Goal: Transaction & Acquisition: Subscribe to service/newsletter

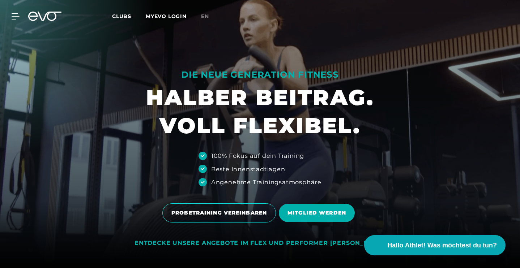
click at [159, 15] on link "MYEVO LOGIN" at bounding box center [166, 16] width 41 height 7
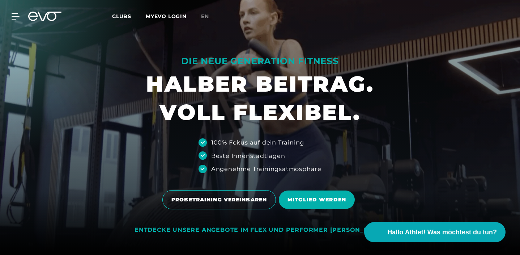
click at [18, 20] on div "MyEVO Login Über EVO Mitgliedschaften Probetraining TAGESPASS EVO Studios Düsse…" at bounding box center [259, 16] width 517 height 21
click at [13, 19] on icon at bounding box center [17, 16] width 10 height 6
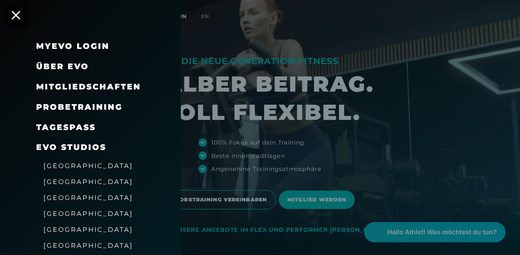
click at [72, 86] on span "Mitgliedschaften" at bounding box center [88, 87] width 105 height 10
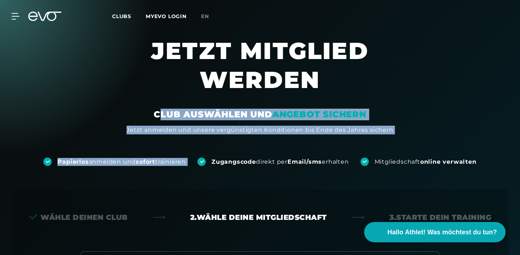
drag, startPoint x: 160, startPoint y: 114, endPoint x: 228, endPoint y: 135, distance: 71.3
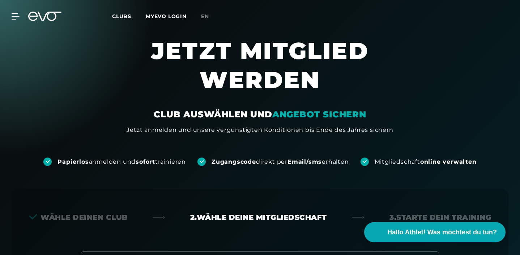
click at [228, 135] on div "Papierlos anmelden und sofort trainieren Zugangscode direkt per Email/sms erhal…" at bounding box center [260, 149] width 520 height 31
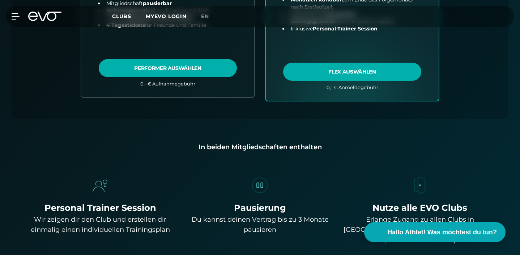
scroll to position [472, 0]
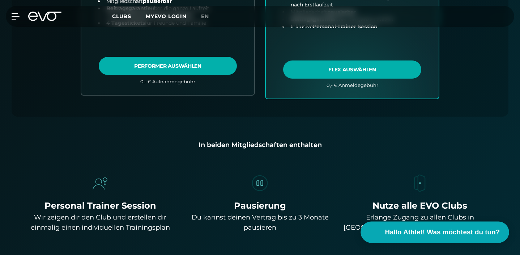
click at [434, 228] on span "Hallo Athlet! Was möchtest du tun?" at bounding box center [442, 232] width 115 height 10
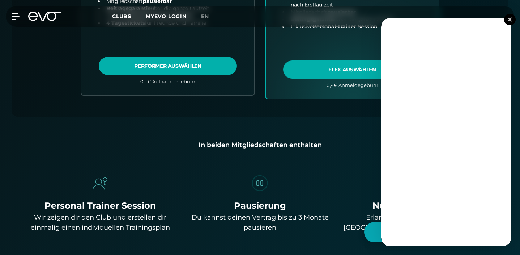
click at [512, 17] on button at bounding box center [510, 20] width 12 height 12
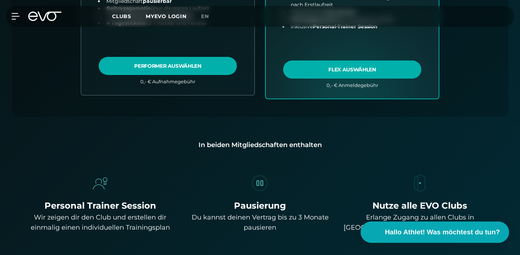
click at [394, 231] on span "Hallo Athlet! Was möchtest du tun?" at bounding box center [442, 232] width 115 height 10
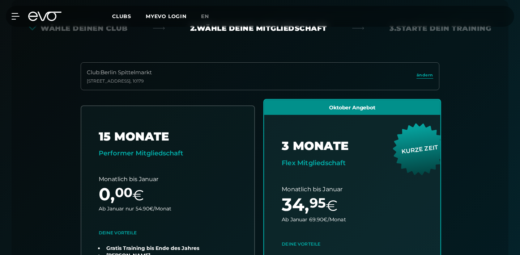
scroll to position [189, 0]
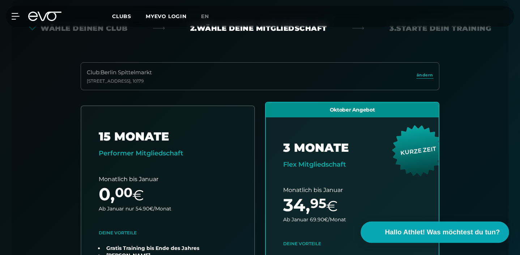
click at [442, 231] on span "Hallo Athlet! Was möchtest du tun?" at bounding box center [442, 232] width 115 height 10
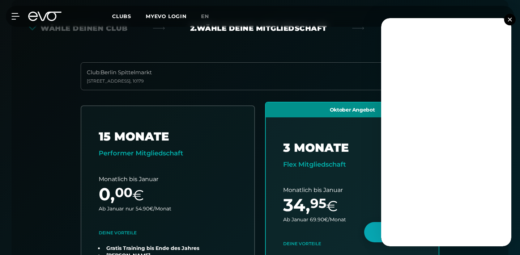
click at [510, 21] on img at bounding box center [510, 19] width 4 height 4
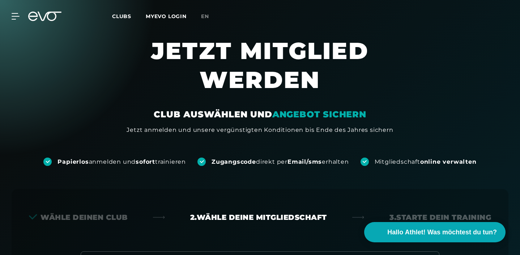
scroll to position [447, 0]
